Goal: Task Accomplishment & Management: Use online tool/utility

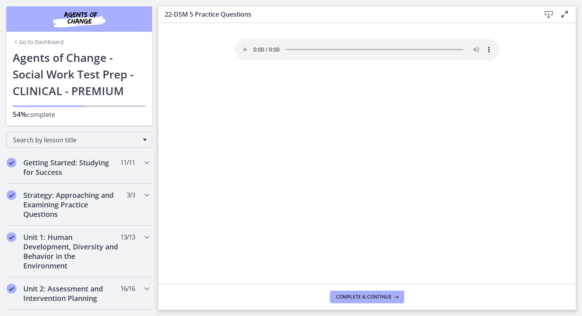
click at [29, 43] on link "Go to Dashboard" at bounding box center [38, 42] width 51 height 8
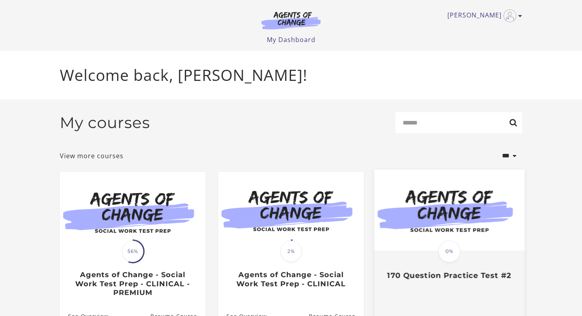
click at [447, 230] on img at bounding box center [449, 210] width 151 height 81
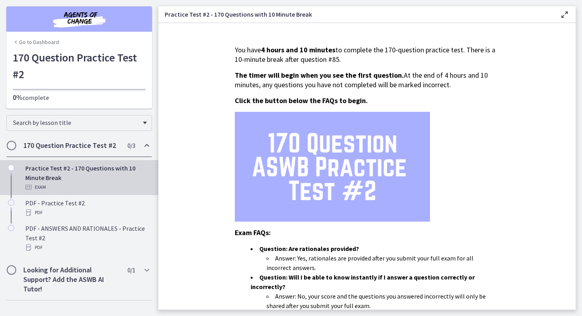
click at [528, 195] on section "You have 4 hours and 10 minutes to complete the 170-question practice test. The…" at bounding box center [367, 166] width 418 height 286
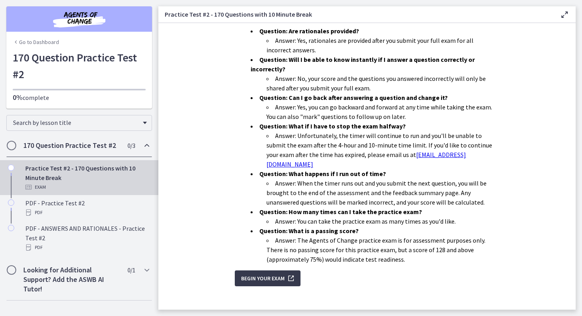
scroll to position [217, 0]
click at [258, 273] on span "Begin Your Exam" at bounding box center [263, 278] width 44 height 10
